Goal: Transaction & Acquisition: Purchase product/service

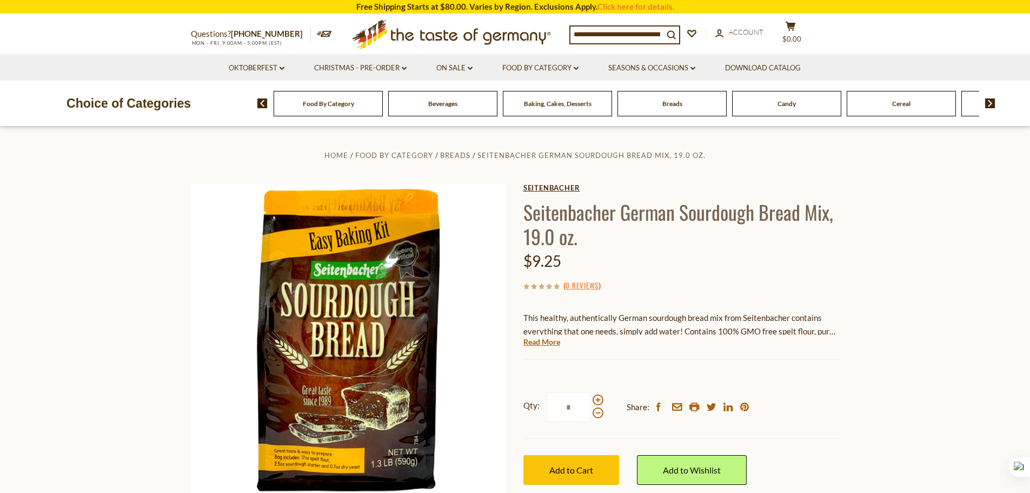
click at [580, 187] on link "Seitenbacher" at bounding box center [682, 187] width 316 height 9
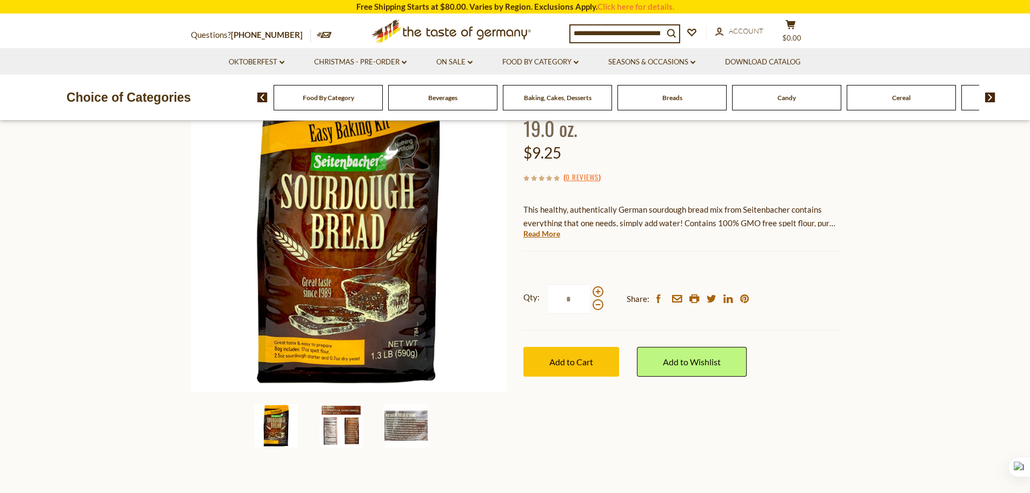
click at [335, 416] on img at bounding box center [341, 425] width 43 height 43
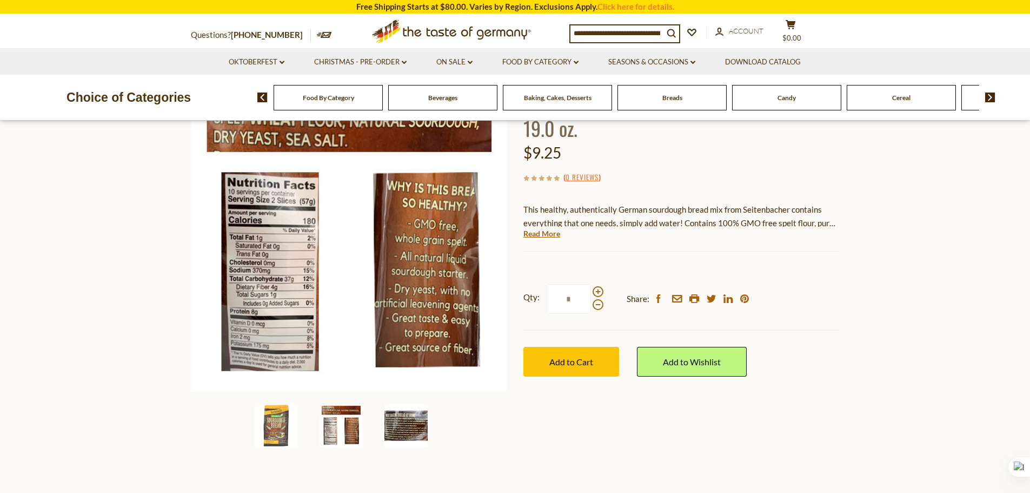
click at [413, 423] on img at bounding box center [406, 425] width 43 height 43
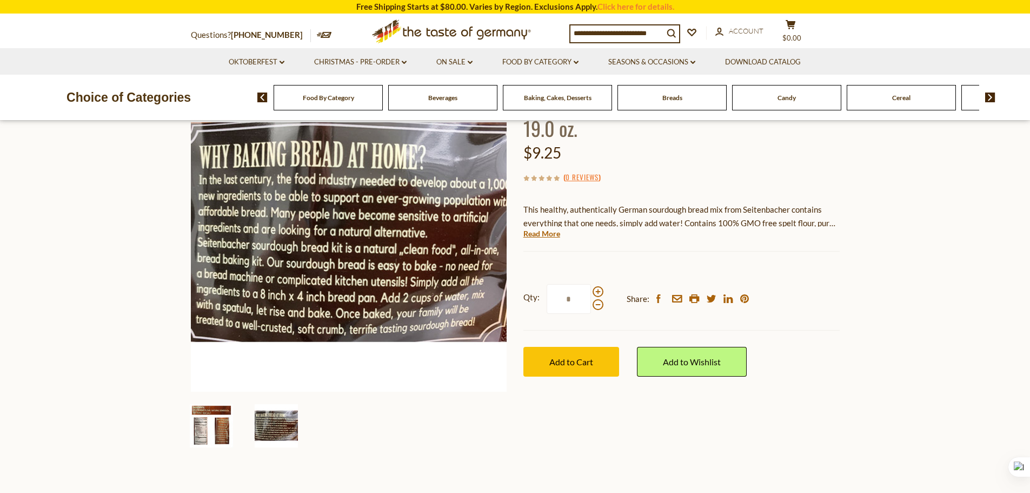
click at [211, 423] on img at bounding box center [211, 425] width 43 height 43
